Goal: Task Accomplishment & Management: Complete application form

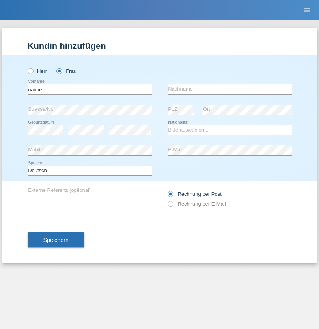
type input "naime"
click at [229, 89] on input "text" at bounding box center [230, 89] width 124 height 10
type input "llugiqi"
select select "CH"
radio input "true"
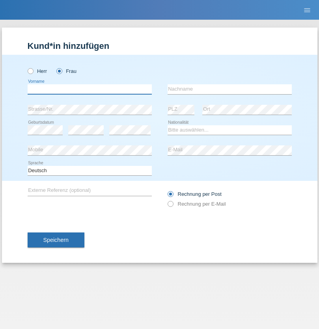
click at [90, 89] on input "text" at bounding box center [90, 89] width 124 height 10
type input "[PERSON_NAME]"
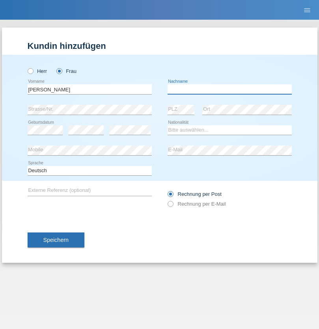
click at [229, 89] on input "text" at bounding box center [230, 89] width 124 height 10
type input "Badié"
select select "CH"
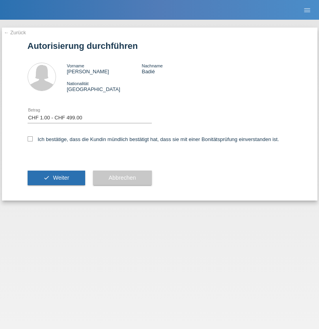
select select "1"
checkbox input "true"
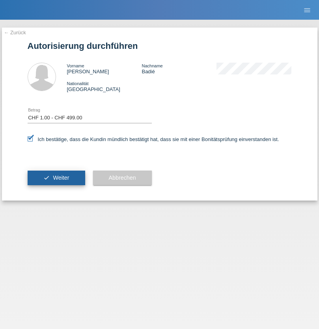
click at [56, 178] on span "Weiter" at bounding box center [61, 178] width 16 height 6
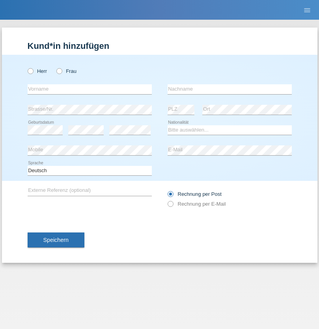
radio input "true"
click at [90, 89] on input "text" at bounding box center [90, 89] width 124 height 10
type input "[PERSON_NAME]"
click at [229, 89] on input "text" at bounding box center [230, 89] width 124 height 10
type input "Badié"
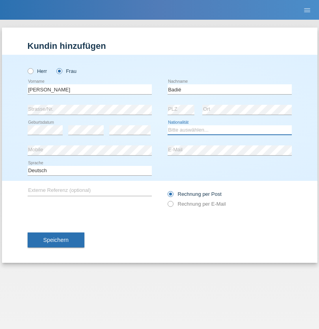
select select "CH"
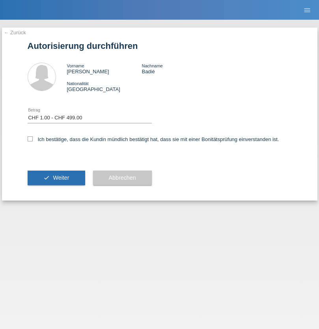
select select "1"
checkbox input "true"
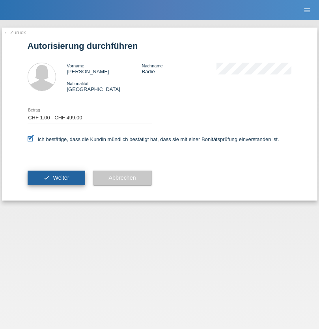
click at [56, 178] on span "Weiter" at bounding box center [61, 178] width 16 height 6
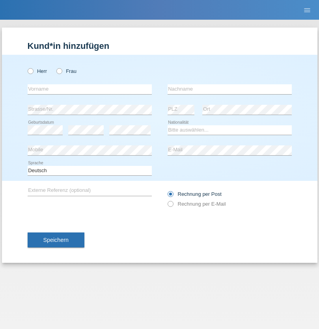
radio input "true"
click at [90, 89] on input "text" at bounding box center [90, 89] width 124 height 10
type input "Ronny"
click at [229, 89] on input "text" at bounding box center [230, 89] width 124 height 10
type input "Hilti"
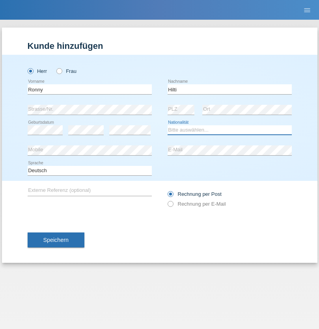
select select "DE"
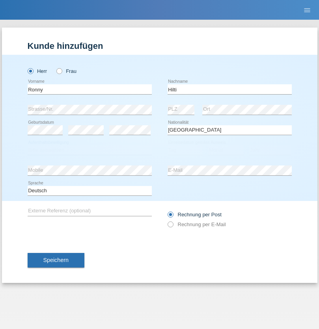
select select "C"
select select "28"
select select "11"
select select "1990"
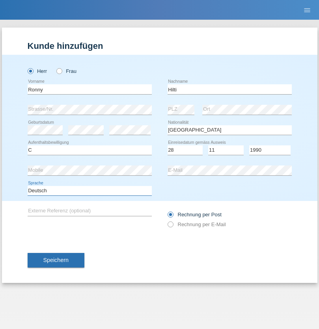
select select "en"
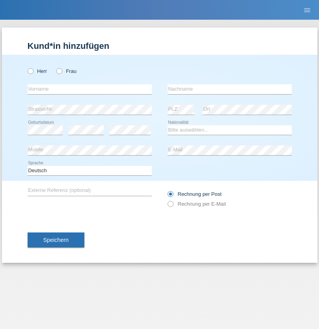
radio input "true"
click at [90, 89] on input "text" at bounding box center [90, 89] width 124 height 10
type input "Shanas"
click at [229, 89] on input "text" at bounding box center [230, 89] width 124 height 10
type input "Baranati"
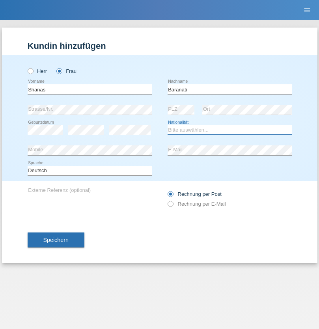
select select "CH"
radio input "true"
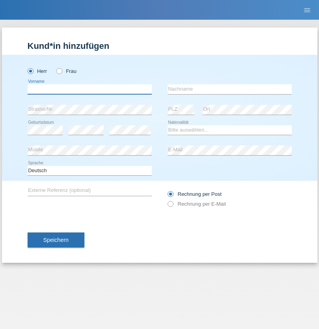
click at [90, 89] on input "text" at bounding box center [90, 89] width 124 height 10
type input "Khoshnaw"
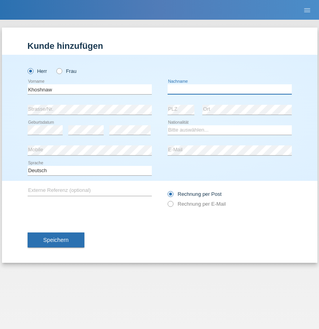
click at [229, 89] on input "text" at bounding box center [230, 89] width 124 height 10
type input "Abdulqadir"
select select "IR"
select select "C"
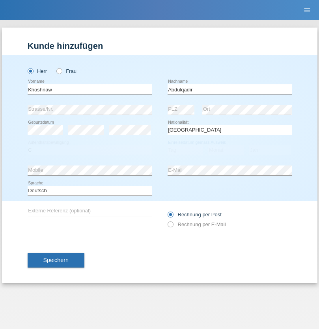
select select "03"
select select "09"
select select "2015"
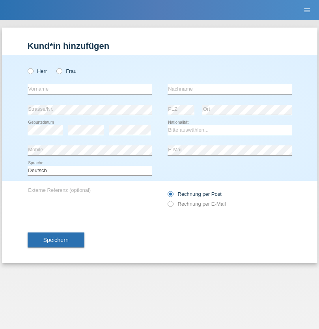
radio input "true"
click at [90, 89] on input "text" at bounding box center [90, 89] width 124 height 10
type input "Mustafa"
click at [229, 89] on input "text" at bounding box center [230, 89] width 124 height 10
type input "Sokol"
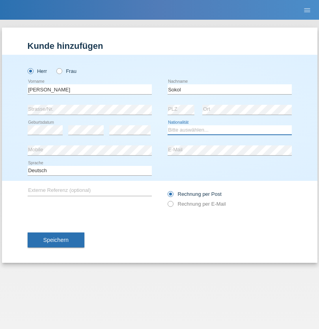
select select "XK"
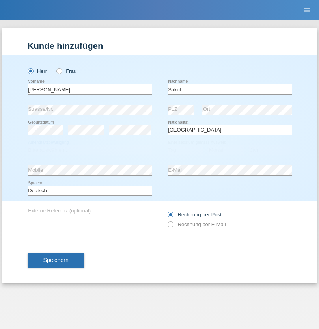
select select "C"
select select "02"
select select "08"
select select "1988"
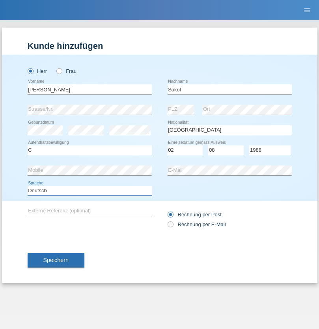
select select "en"
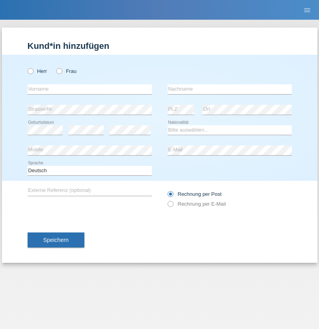
radio input "true"
click at [90, 89] on input "text" at bounding box center [90, 89] width 124 height 10
type input "Mustafa"
click at [229, 89] on input "text" at bounding box center [230, 89] width 124 height 10
type input "Sokol"
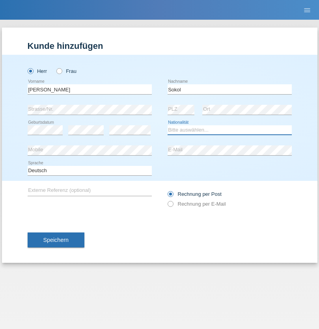
select select "XK"
select select "C"
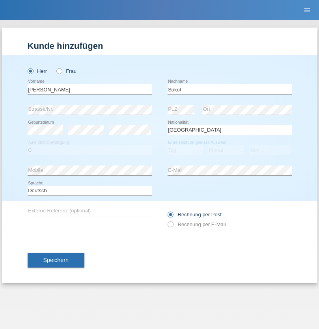
select select "02"
select select "08"
select select "1988"
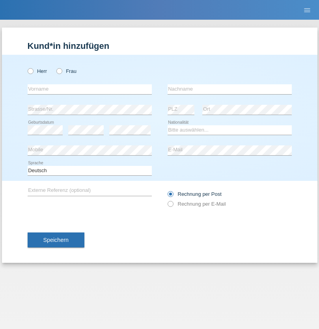
radio input "true"
click at [90, 89] on input "text" at bounding box center [90, 89] width 124 height 10
type input "[PERSON_NAME]"
click at [229, 89] on input "text" at bounding box center [230, 89] width 124 height 10
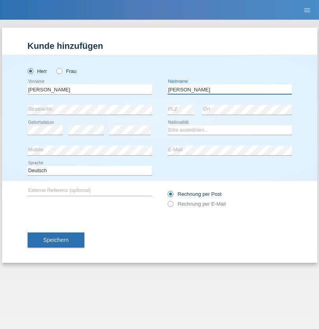
type input "[PERSON_NAME]"
select select "PL"
select select "C"
select select "11"
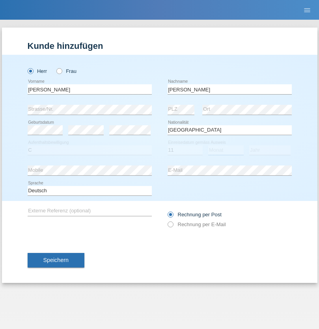
select select "01"
select select "2007"
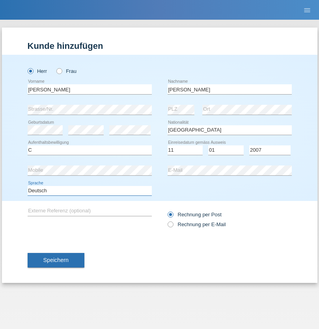
select select "en"
